Goal: Task Accomplishment & Management: Manage account settings

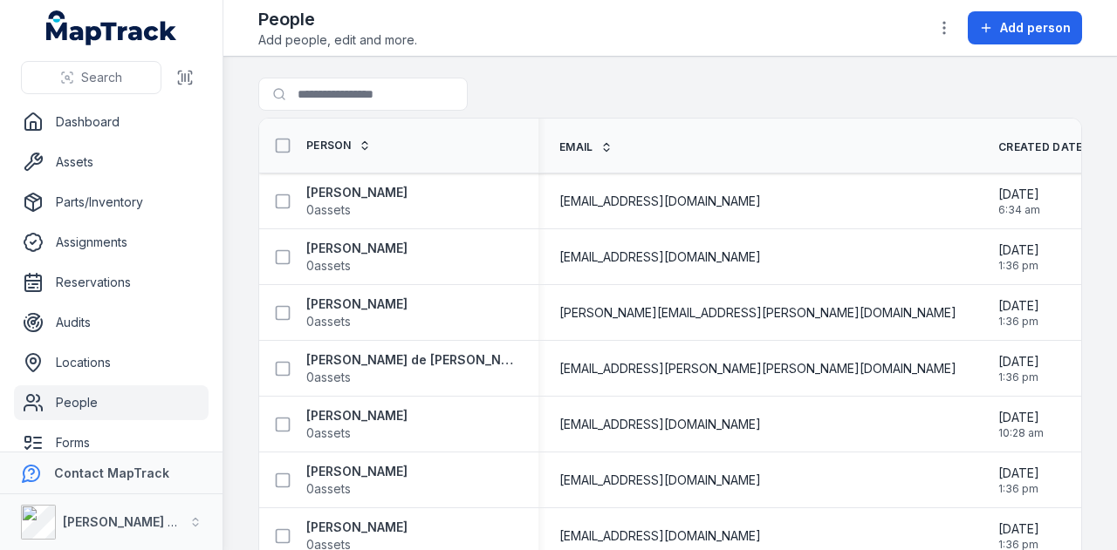
scroll to position [9769, 0]
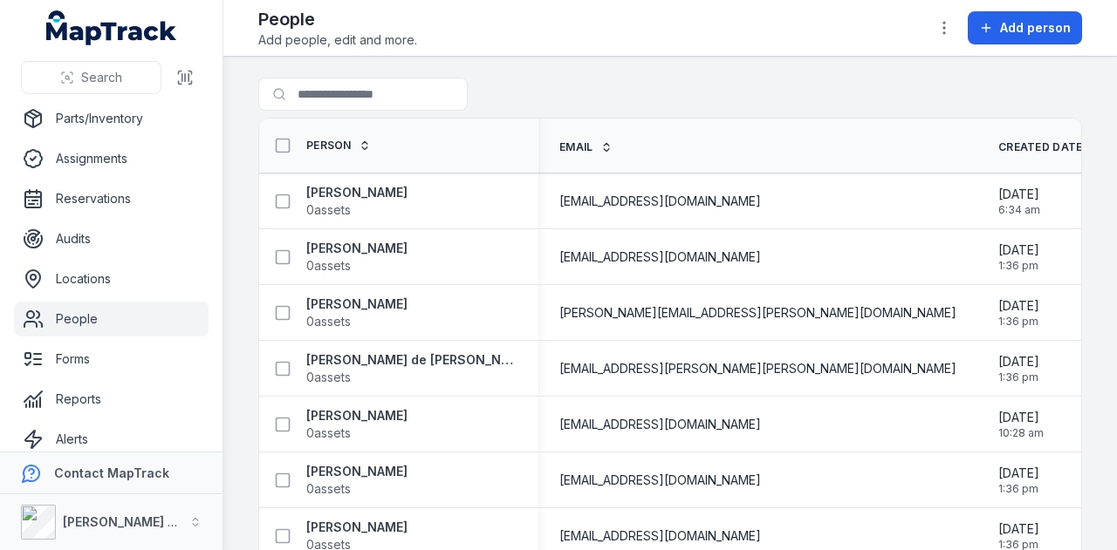
scroll to position [139, 0]
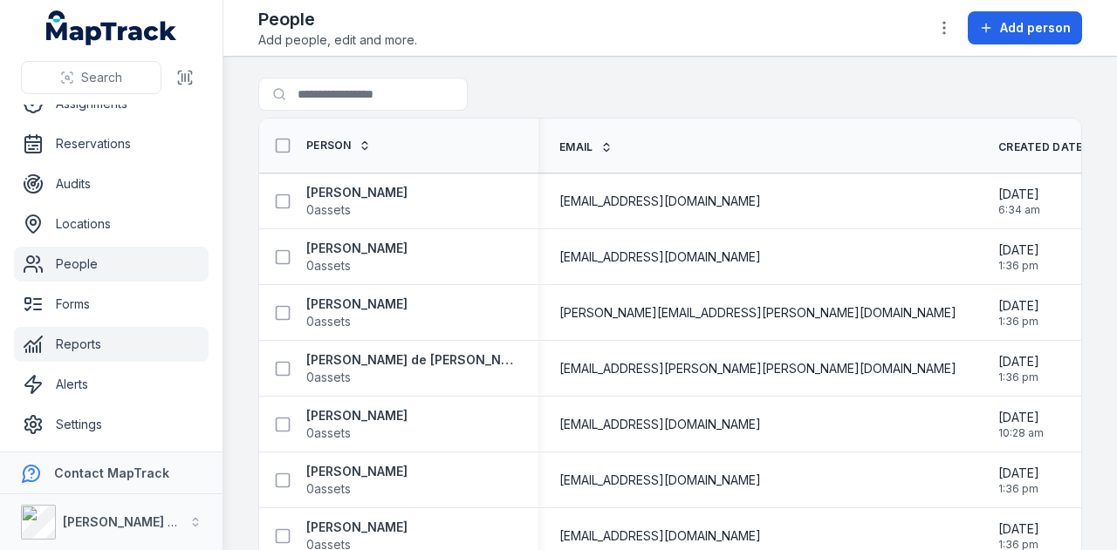
click at [122, 346] on link "Reports" at bounding box center [111, 344] width 195 height 35
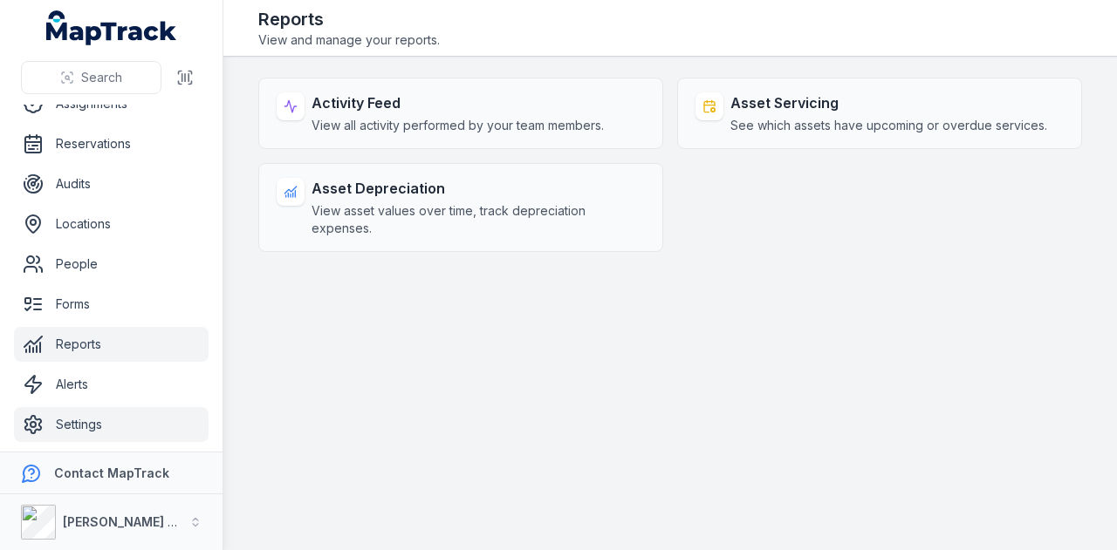
click at [127, 435] on link "Settings" at bounding box center [111, 424] width 195 height 35
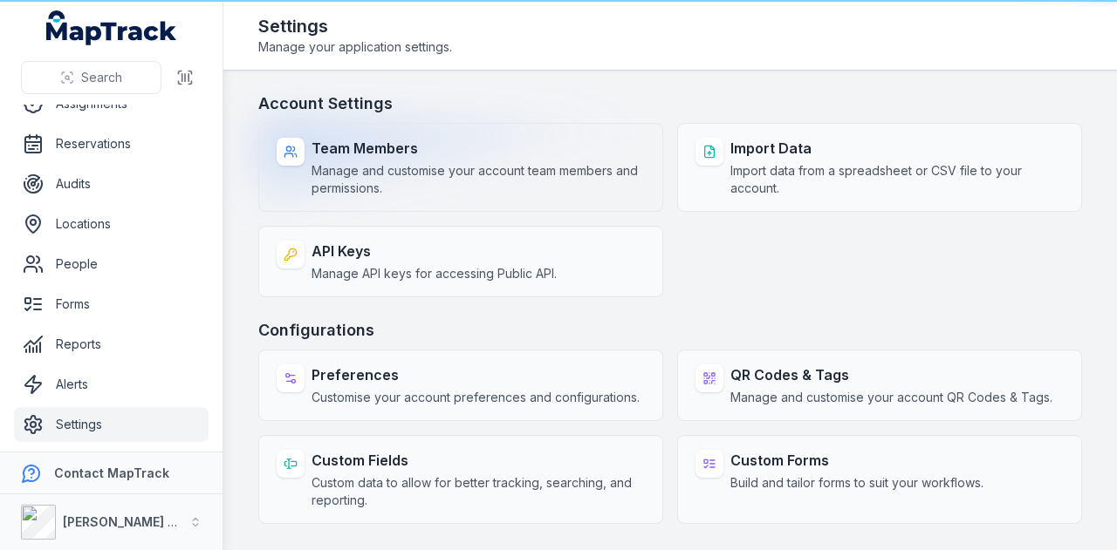
click at [438, 167] on span "Manage and customise your account team members and permissions." at bounding box center [477, 179] width 333 height 35
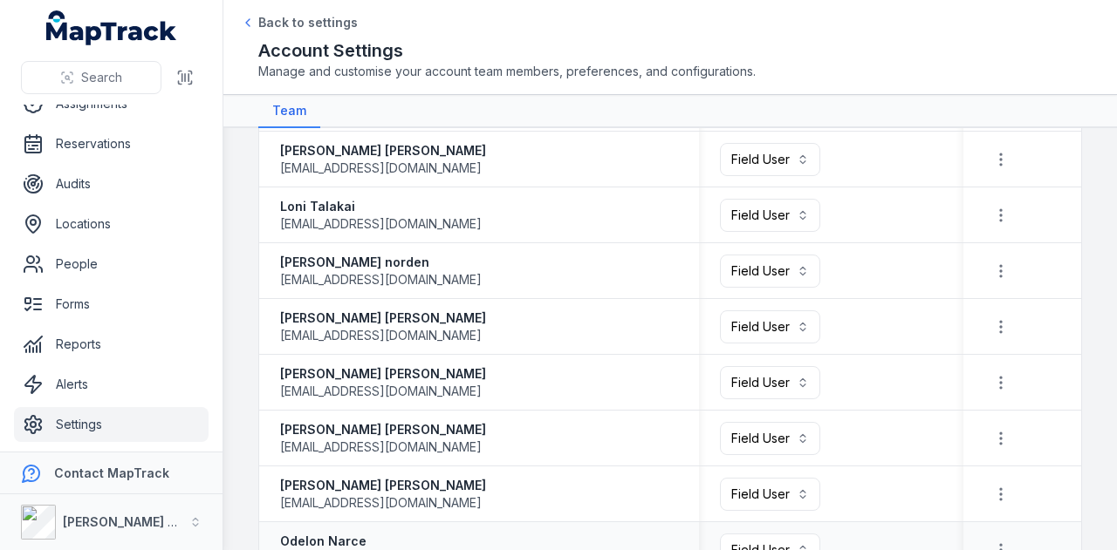
scroll to position [2534, 0]
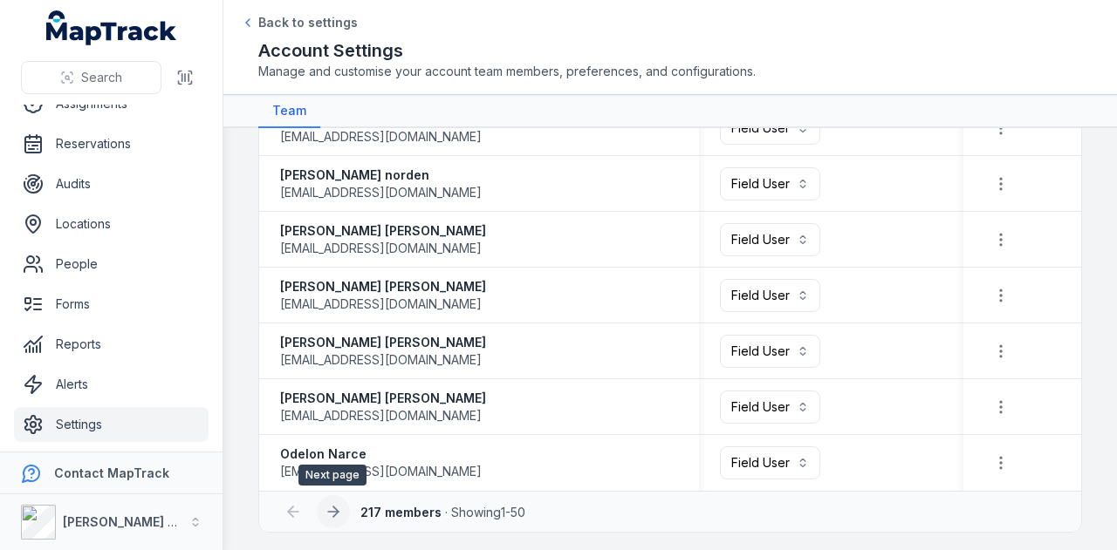
click at [337, 507] on icon at bounding box center [333, 511] width 17 height 17
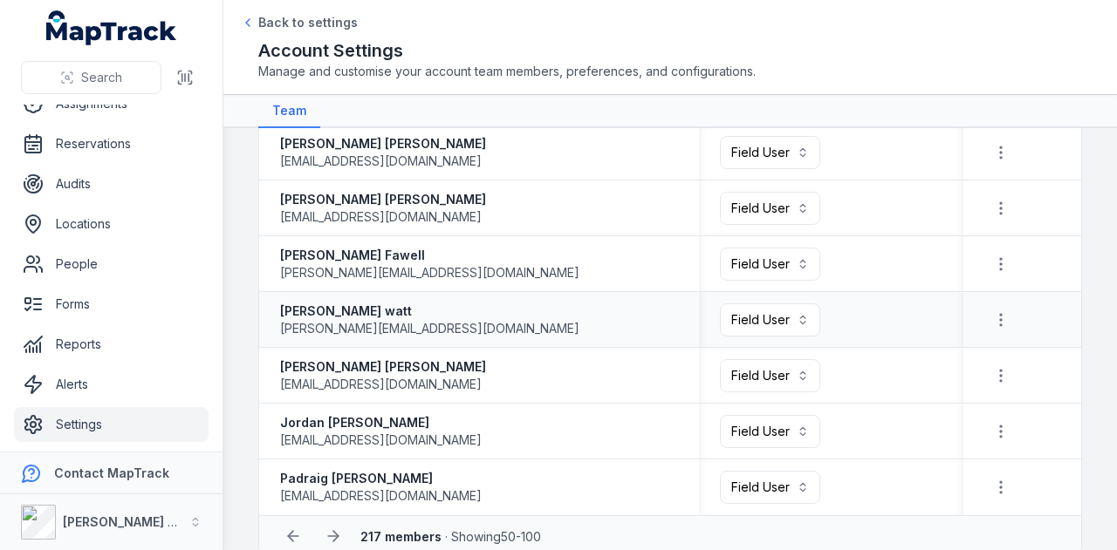
scroll to position [2534, 0]
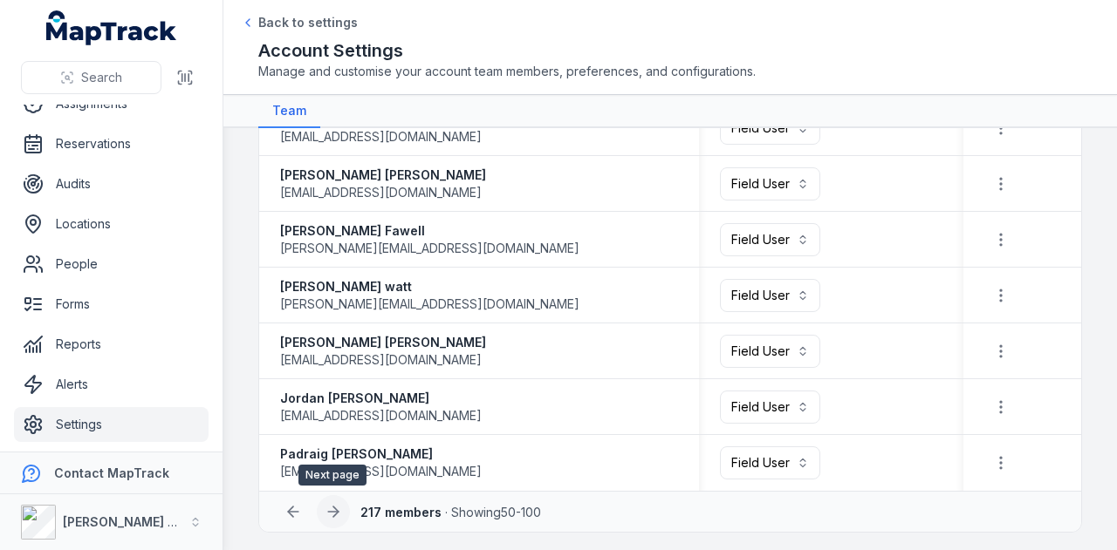
click at [337, 507] on icon at bounding box center [333, 511] width 17 height 17
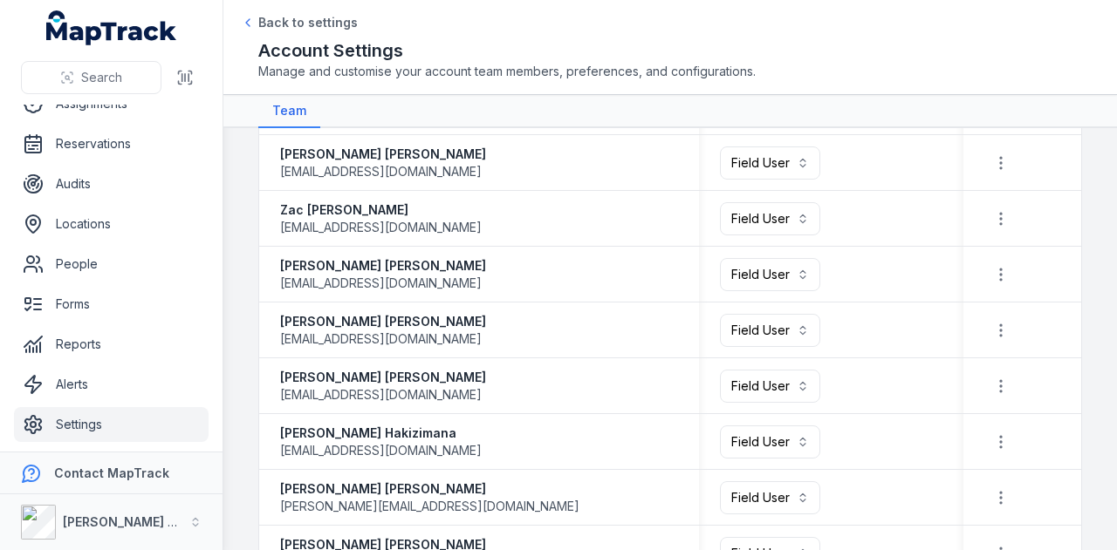
scroll to position [2534, 0]
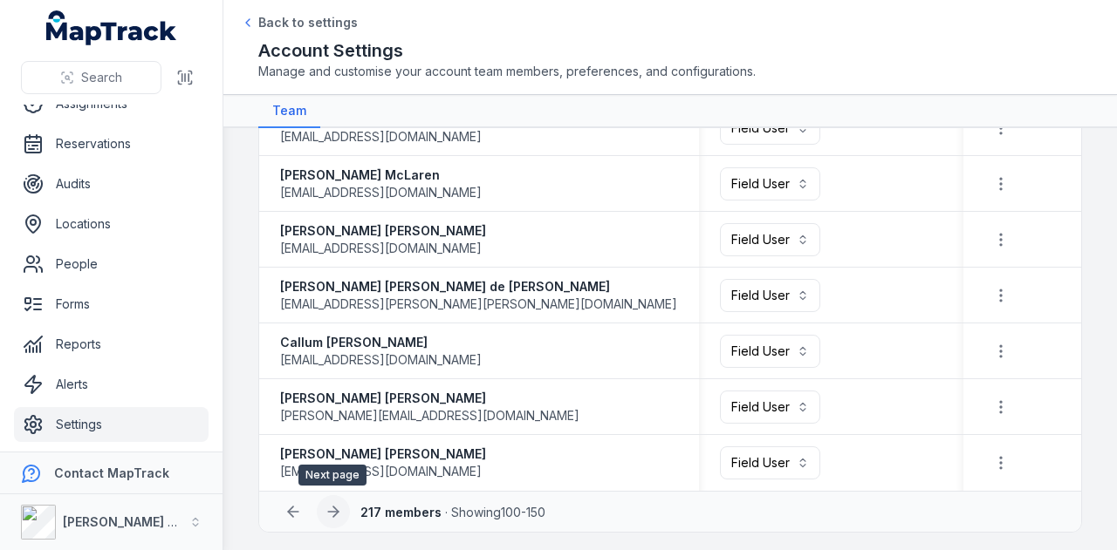
click at [327, 514] on icon at bounding box center [333, 511] width 17 height 17
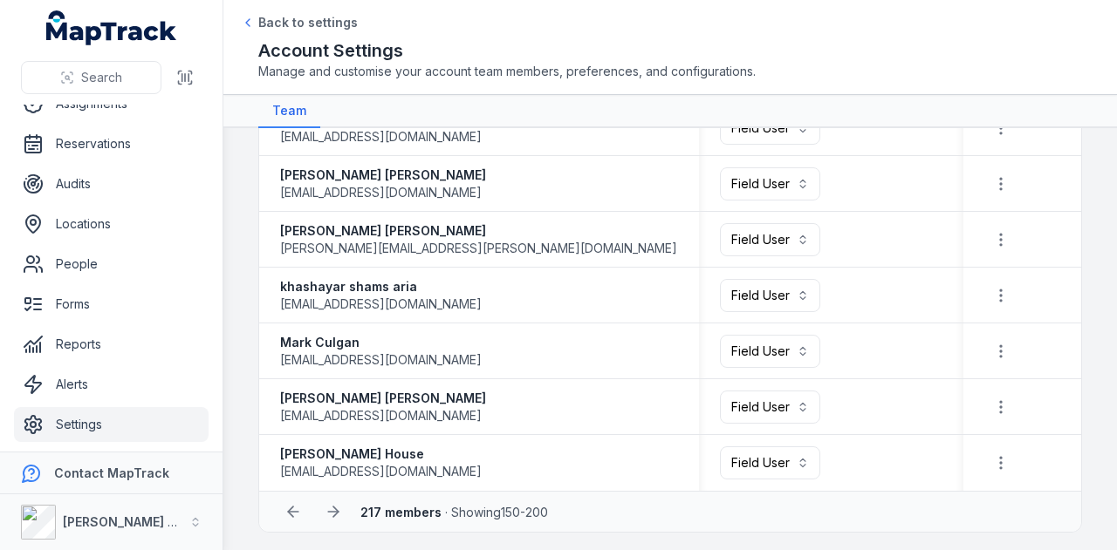
scroll to position [2312, 0]
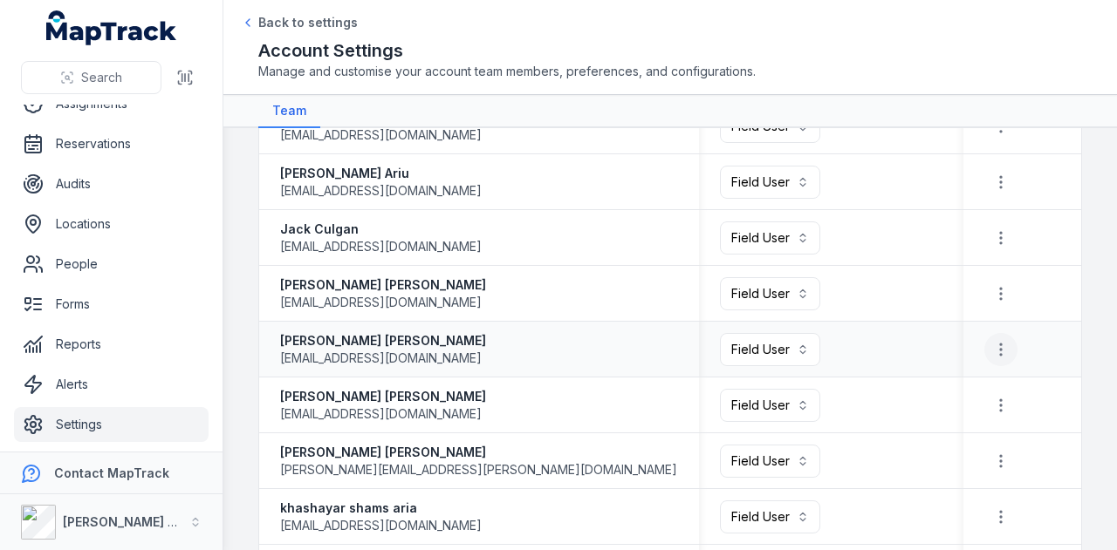
click at [994, 350] on icon "button" at bounding box center [1000, 349] width 17 height 17
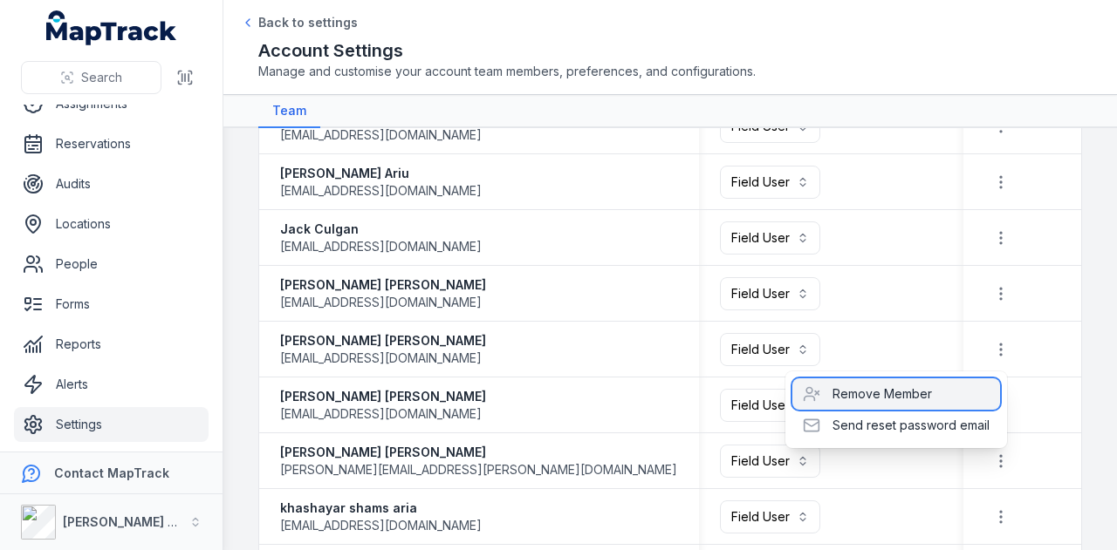
click at [895, 395] on div "Remove Member" at bounding box center [896, 394] width 208 height 31
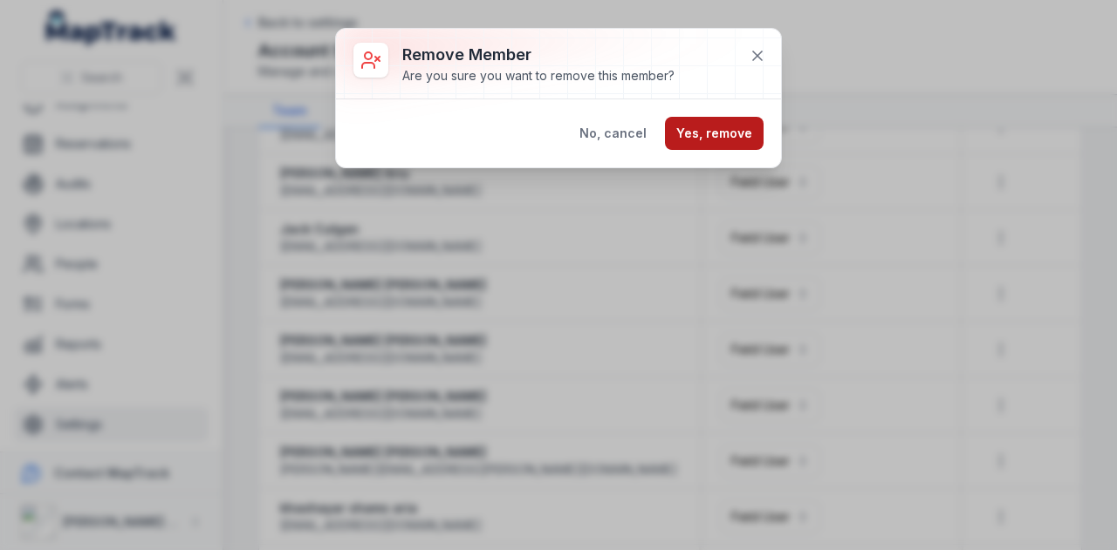
click at [694, 127] on button "Yes, remove" at bounding box center [714, 133] width 99 height 33
